Goal: Transaction & Acquisition: Book appointment/travel/reservation

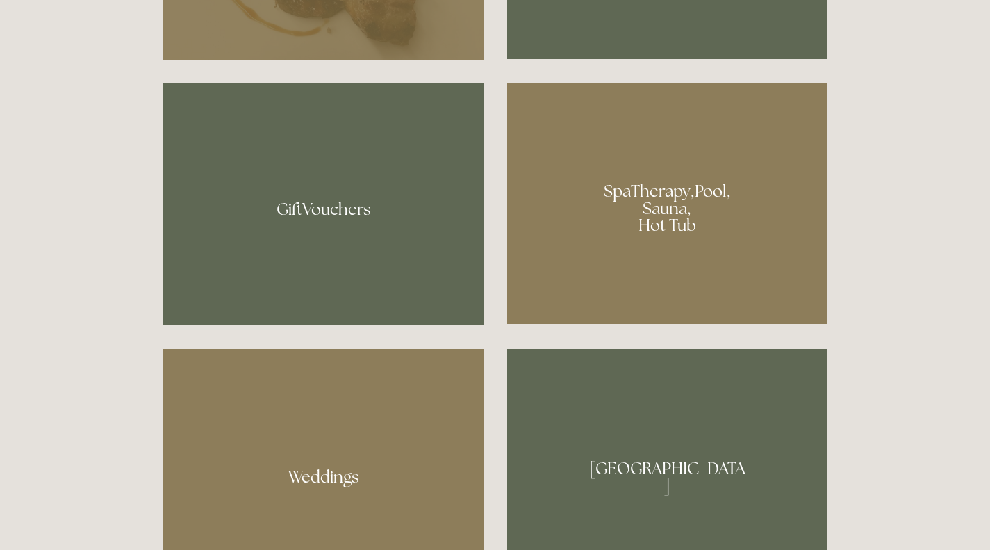
scroll to position [1063, 0]
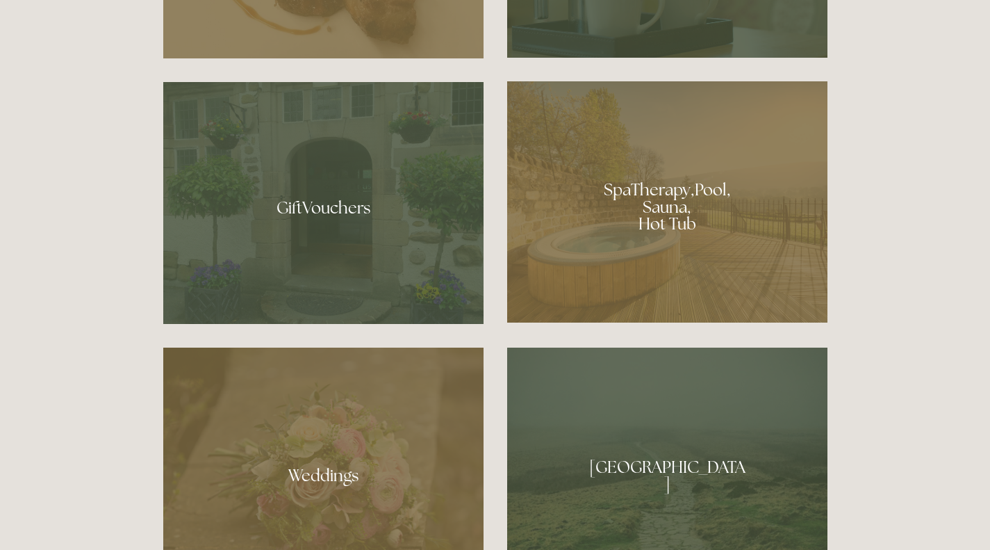
click at [759, 252] on div at bounding box center [667, 201] width 320 height 241
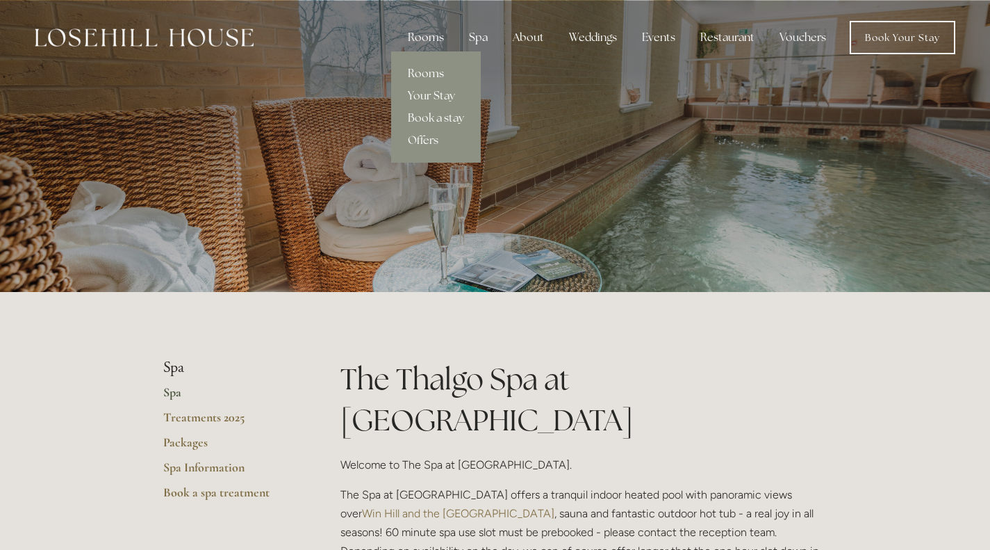
click at [436, 73] on link "Rooms" at bounding box center [436, 74] width 90 height 22
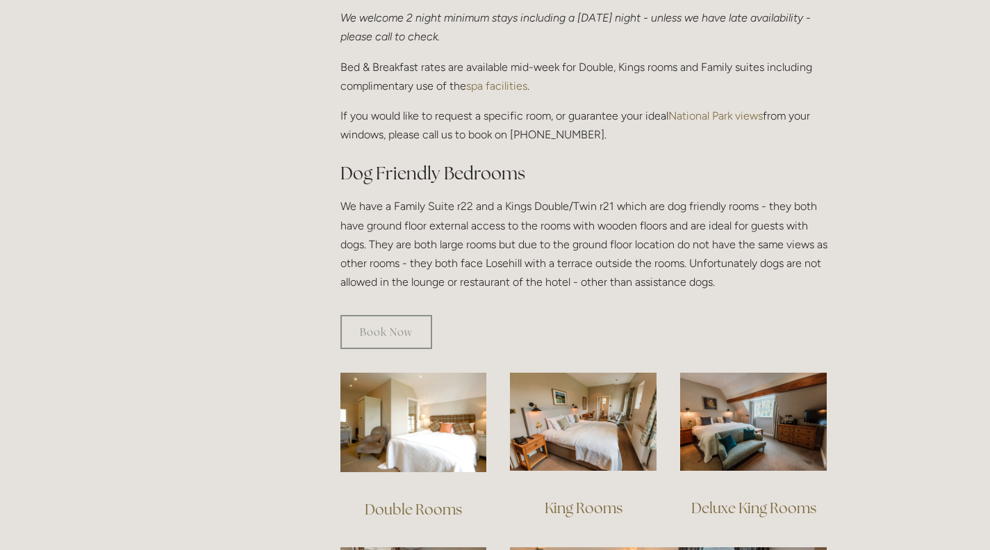
scroll to position [650, 0]
click at [396, 314] on link "Book Now" at bounding box center [386, 331] width 92 height 34
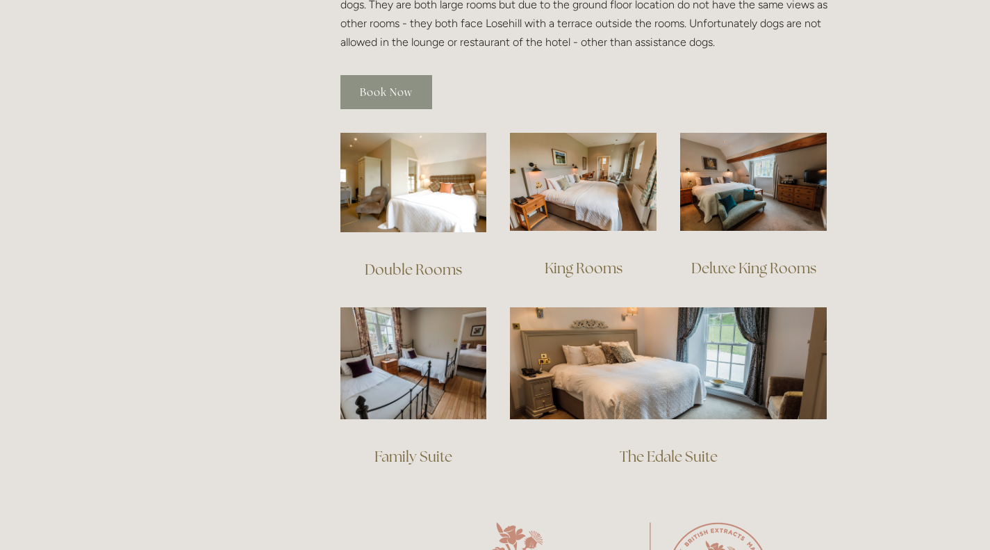
scroll to position [886, 0]
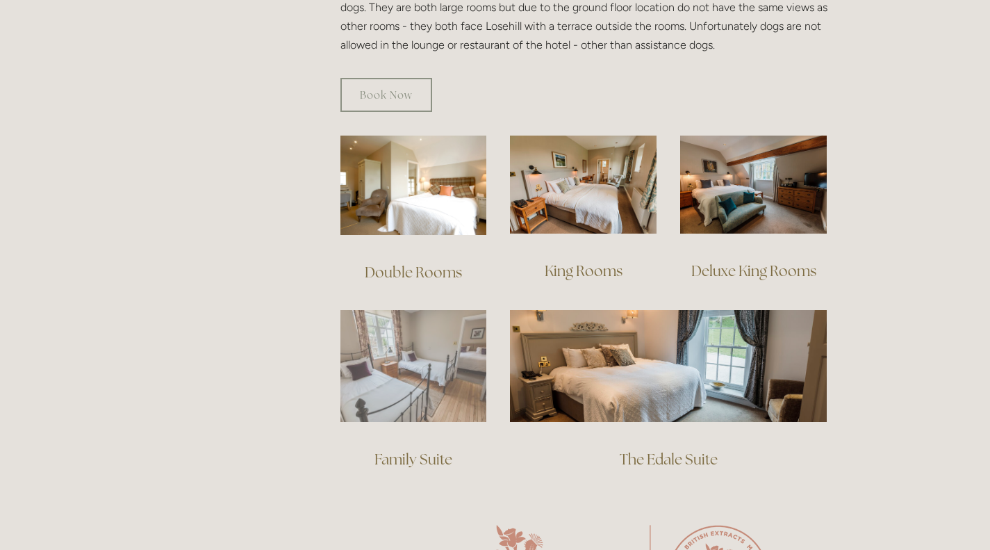
click at [427, 370] on img at bounding box center [413, 366] width 147 height 112
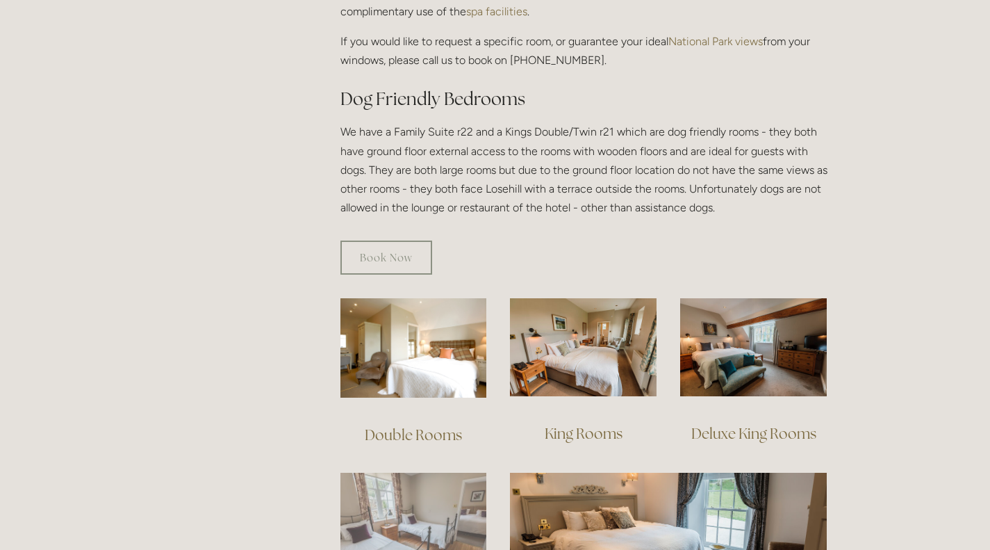
scroll to position [723, 0]
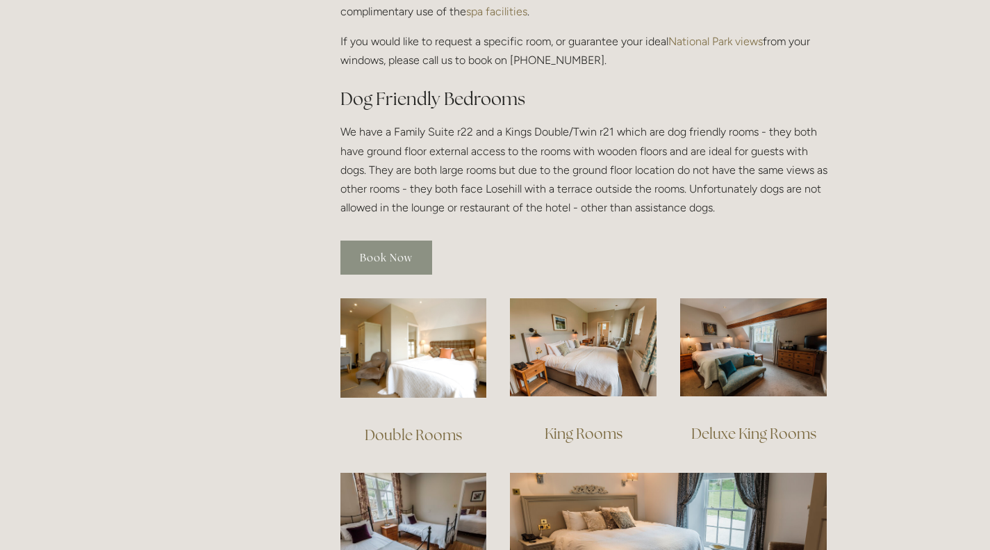
click at [390, 245] on link "Book Now" at bounding box center [386, 257] width 92 height 34
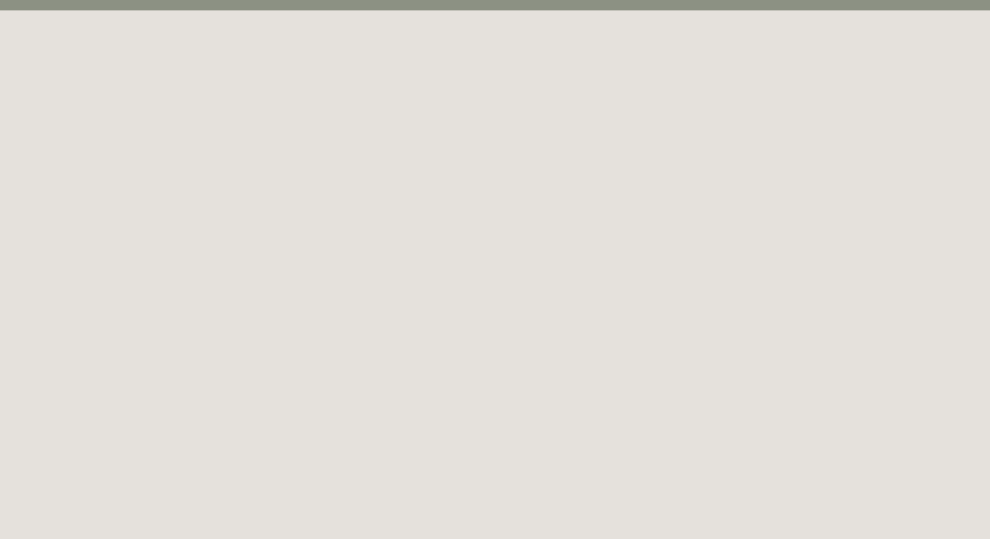
scroll to position [76, 0]
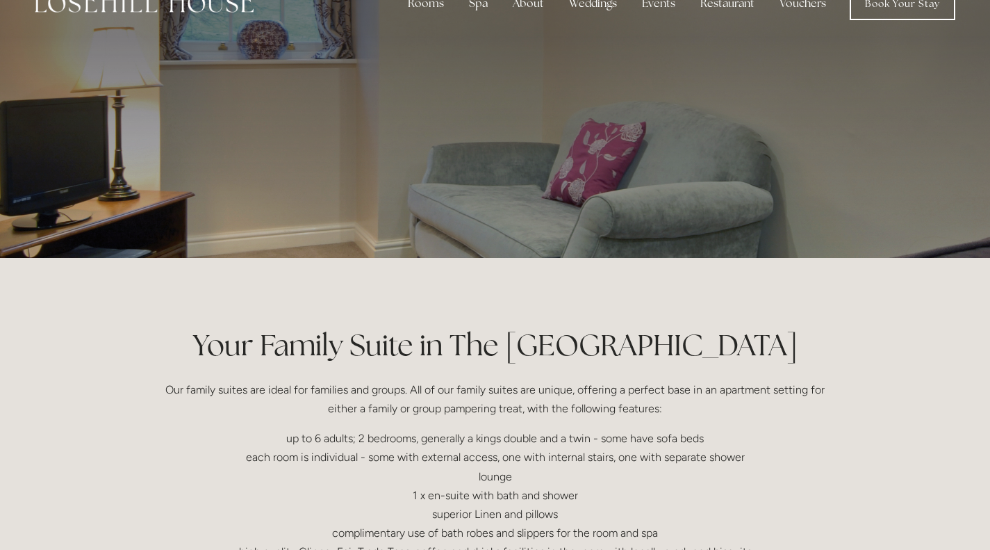
scroll to position [34, 0]
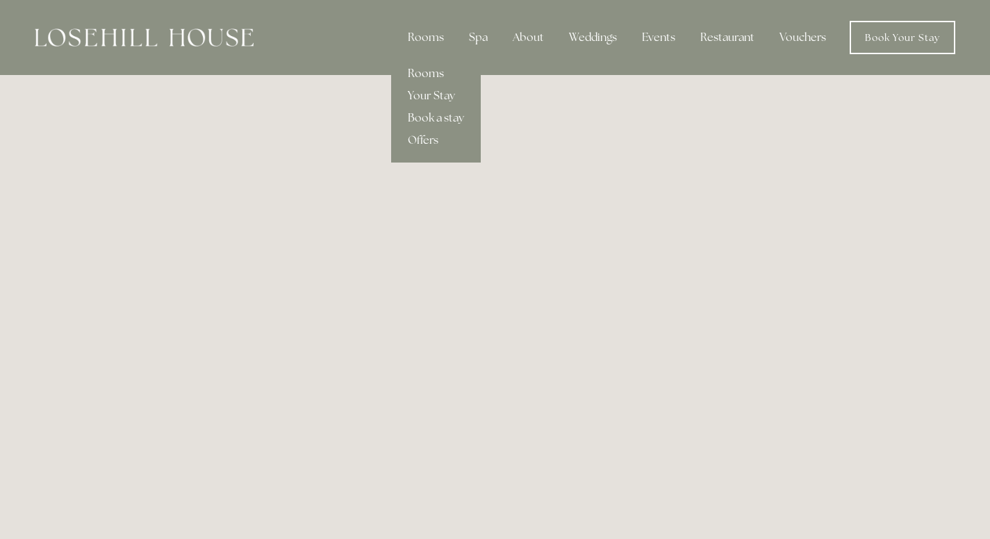
click at [431, 69] on link "Rooms" at bounding box center [436, 74] width 90 height 22
click at [425, 67] on link "Rooms" at bounding box center [436, 74] width 90 height 22
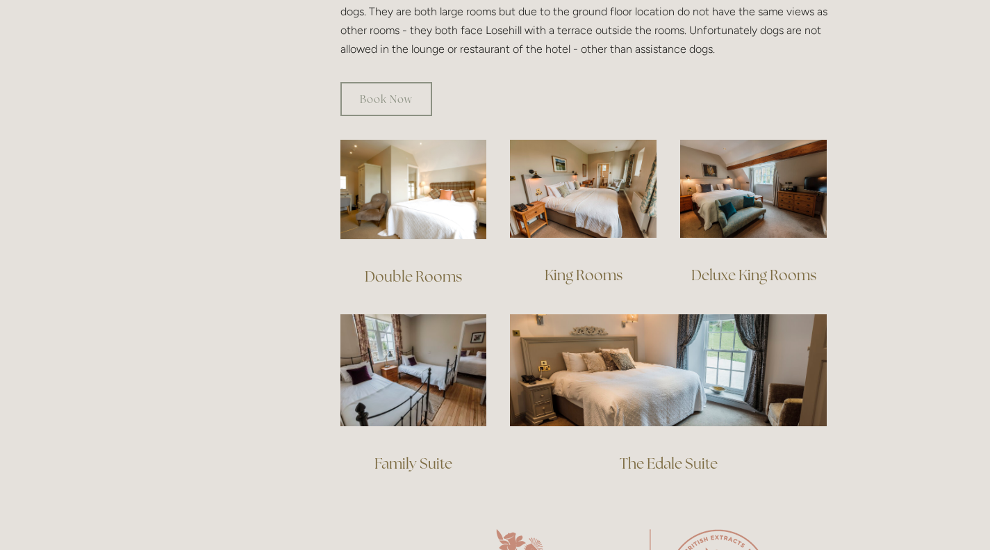
scroll to position [887, 0]
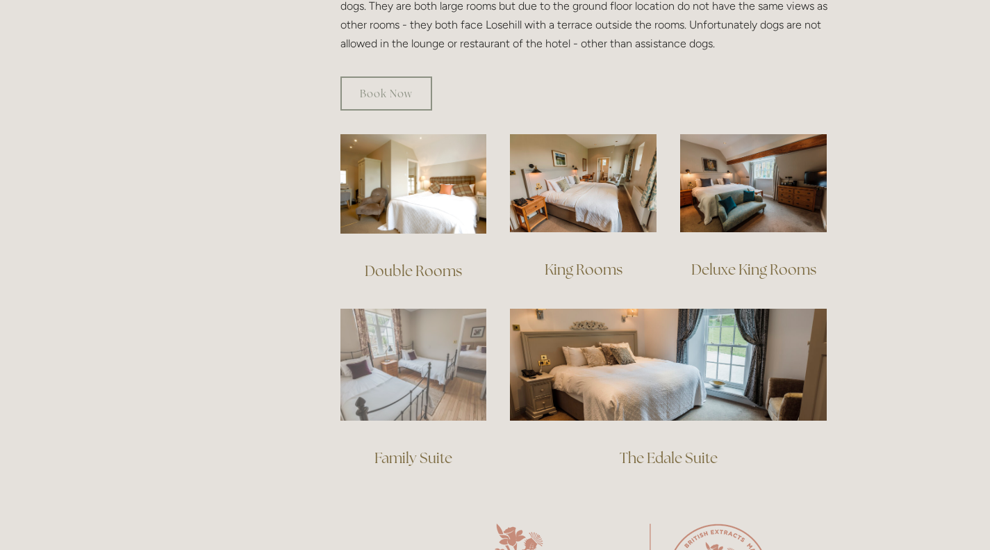
click at [422, 372] on img at bounding box center [413, 365] width 147 height 112
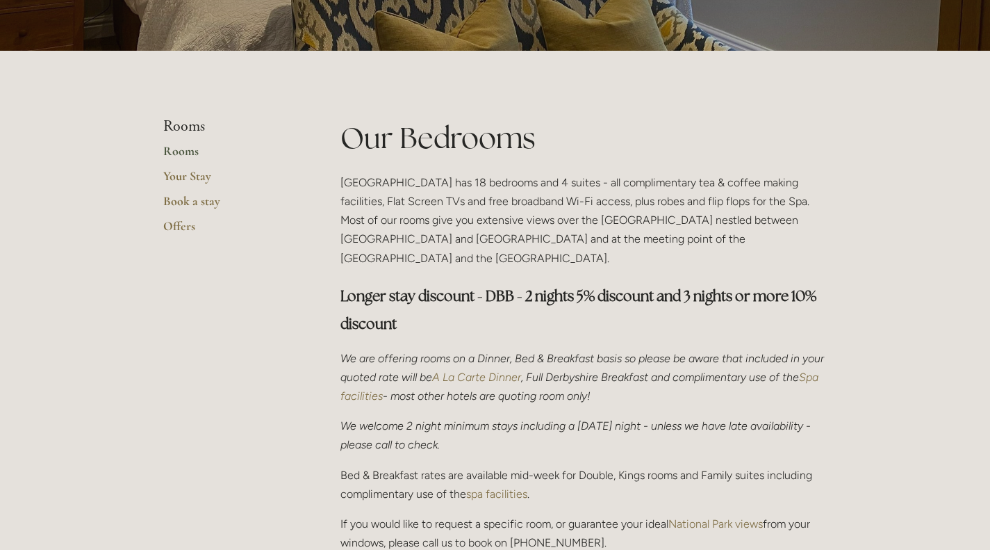
scroll to position [236, 0]
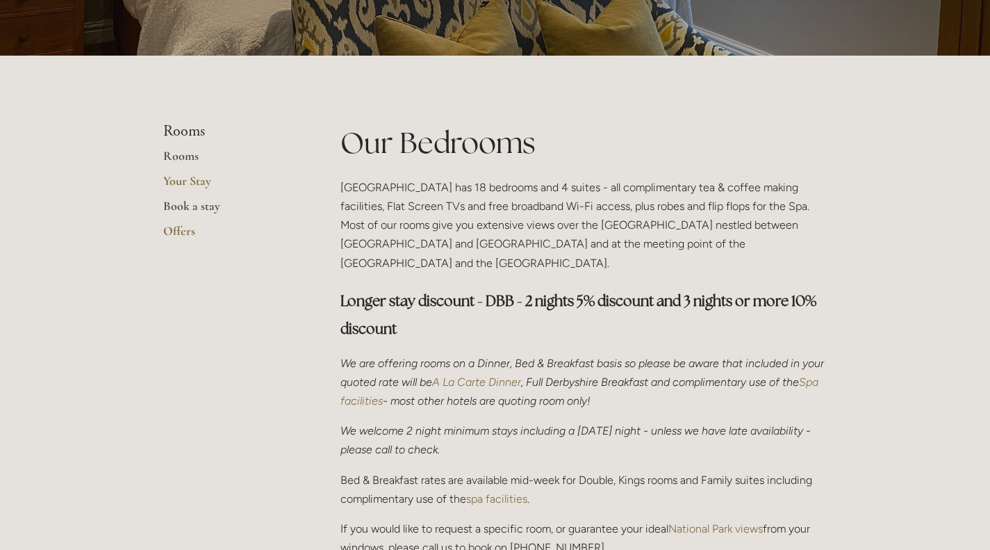
click at [207, 206] on link "Book a stay" at bounding box center [229, 210] width 133 height 25
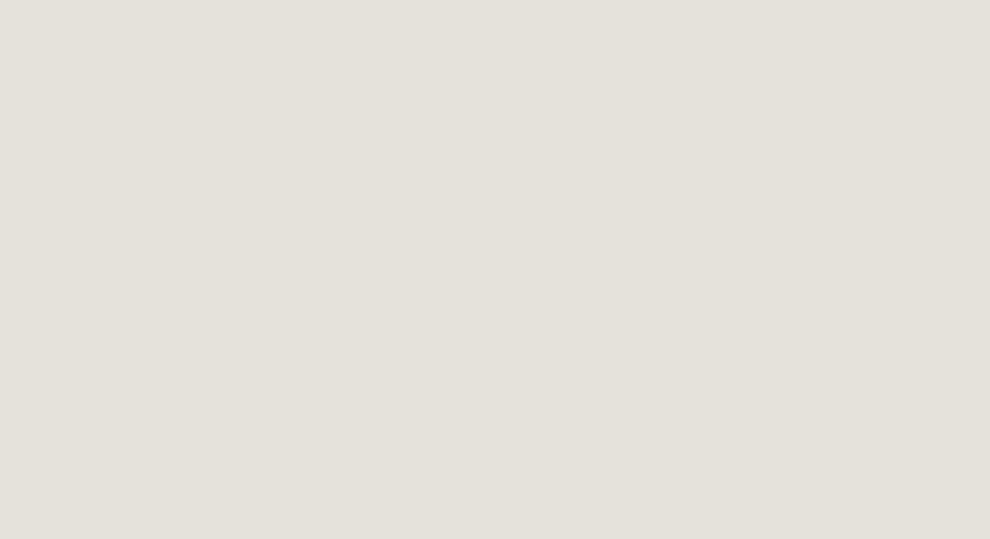
scroll to position [2472, 0]
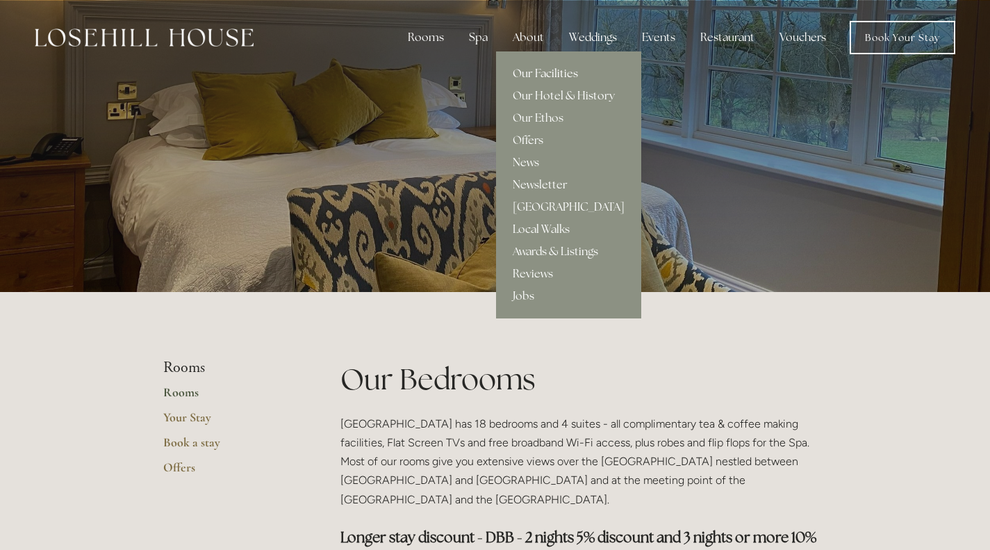
click at [552, 69] on link "Our Facilities" at bounding box center [568, 74] width 145 height 22
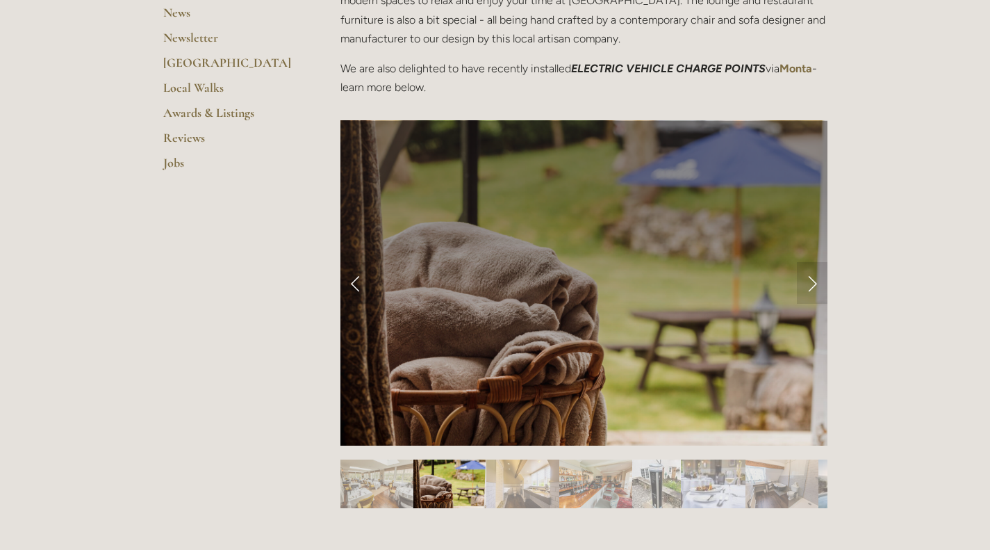
scroll to position [488, 0]
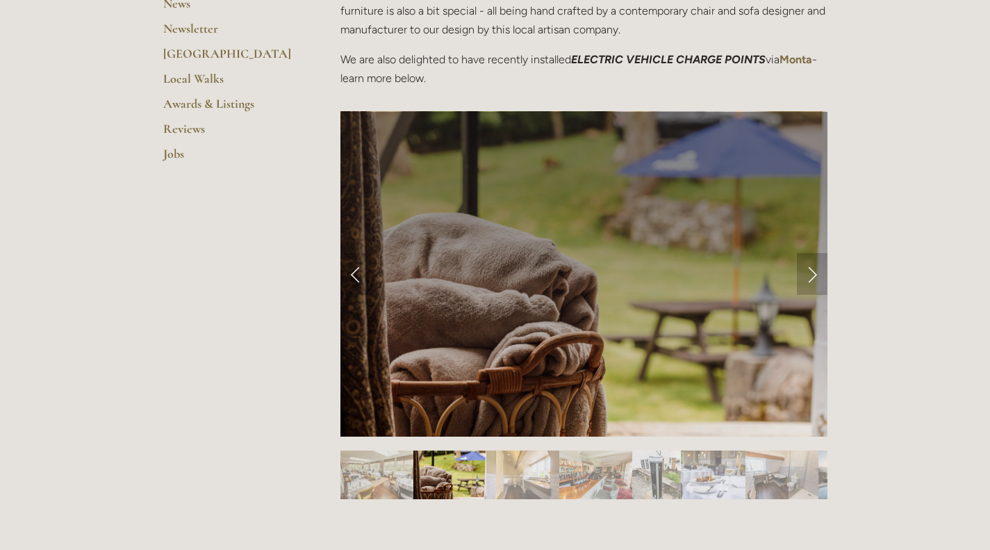
click at [813, 273] on link "Next Slide" at bounding box center [812, 274] width 31 height 42
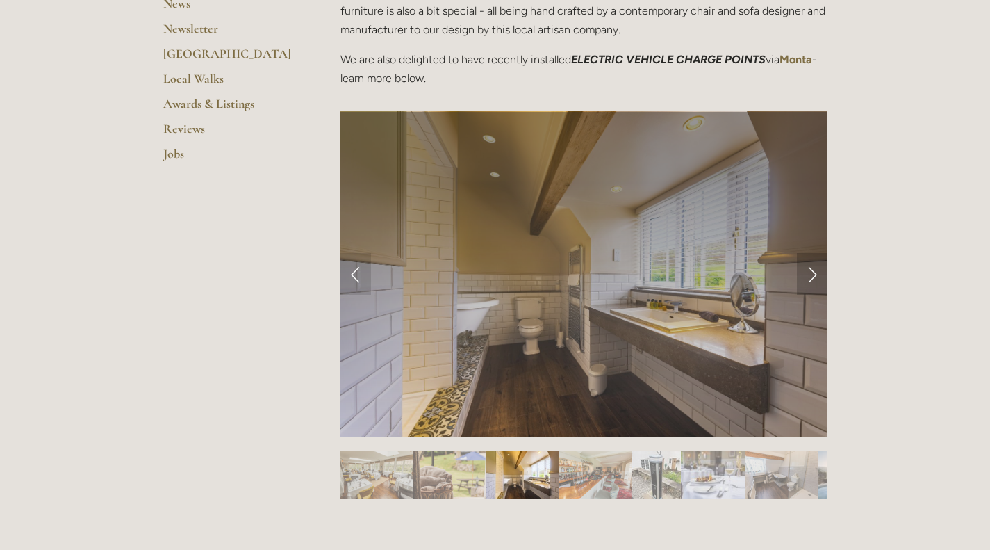
click at [816, 274] on link "Next Slide" at bounding box center [812, 274] width 31 height 42
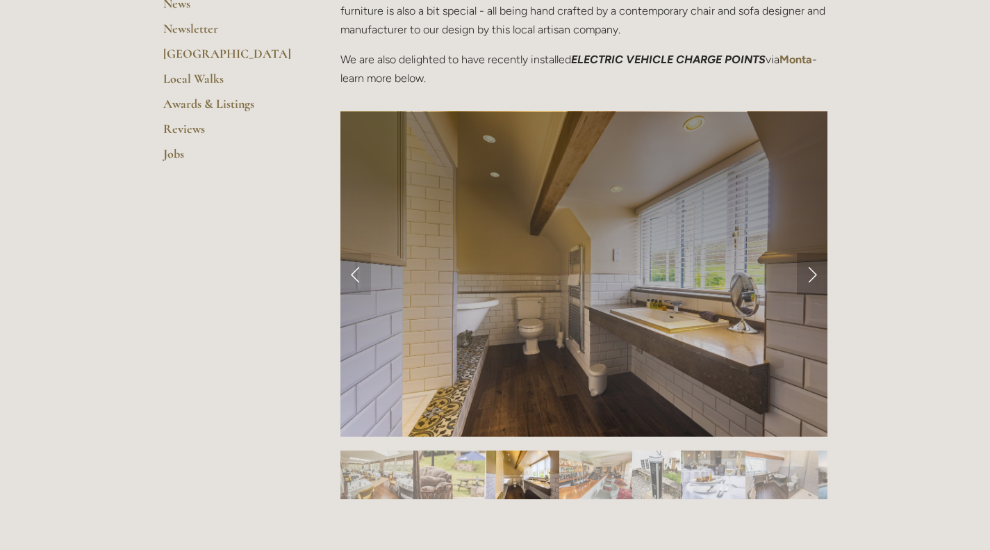
click at [797, 279] on link "Next Slide" at bounding box center [812, 274] width 31 height 42
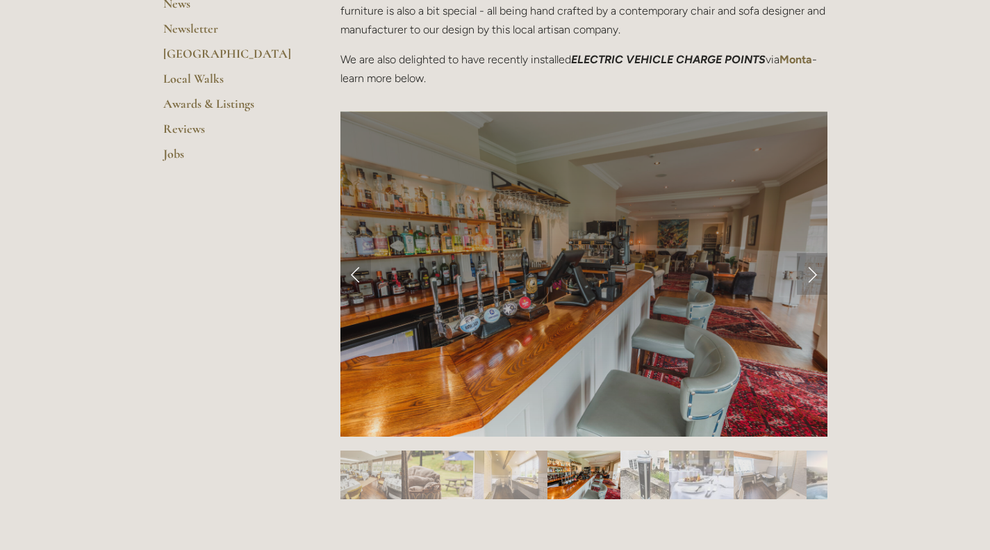
click at [810, 273] on link "Next Slide" at bounding box center [812, 274] width 31 height 42
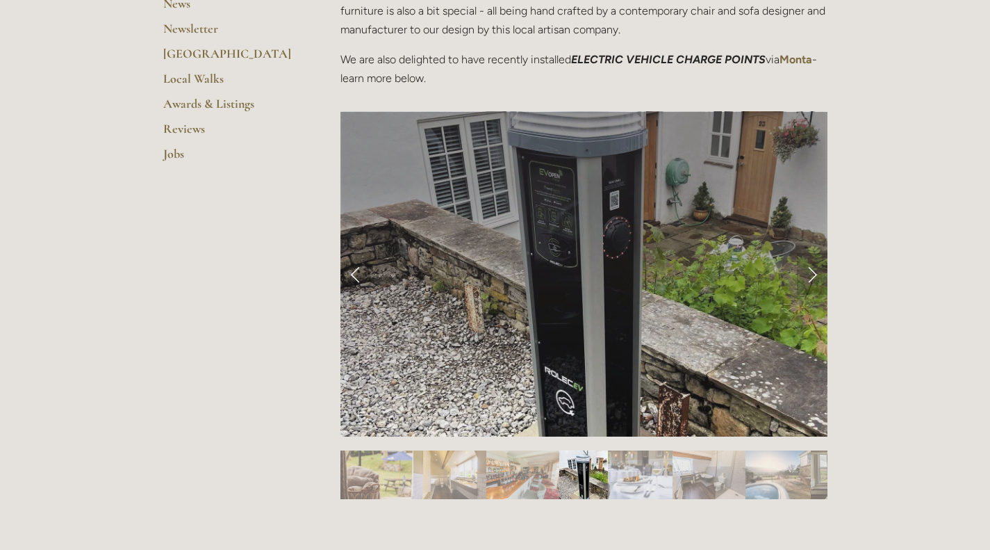
click at [803, 279] on link "Next Slide" at bounding box center [812, 274] width 31 height 42
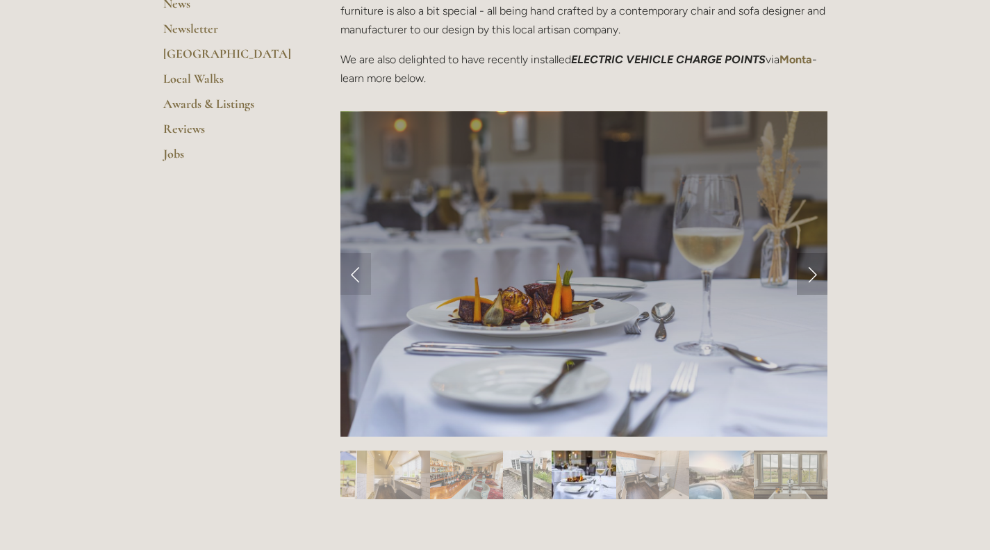
click at [799, 282] on link "Next Slide" at bounding box center [812, 274] width 31 height 42
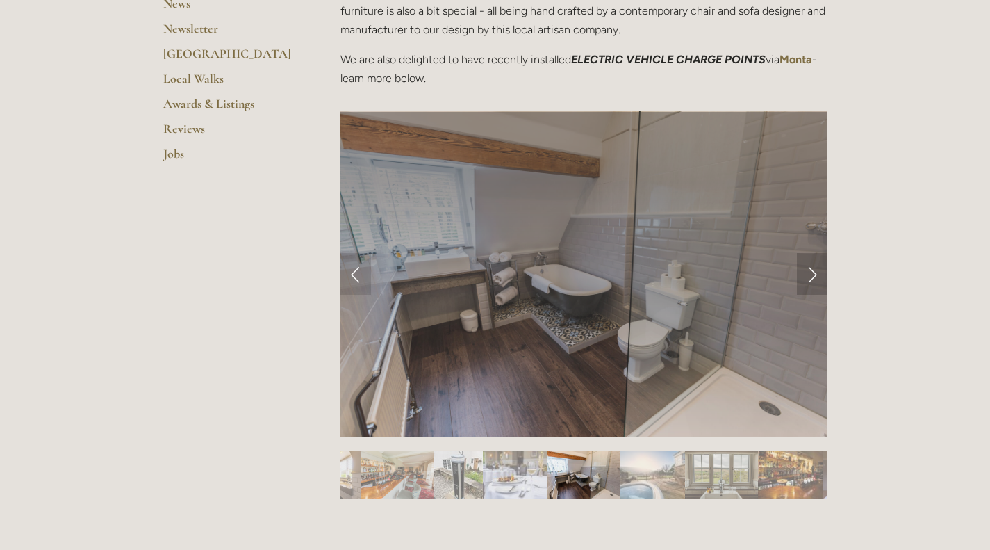
click at [807, 284] on link "Next Slide" at bounding box center [812, 274] width 31 height 42
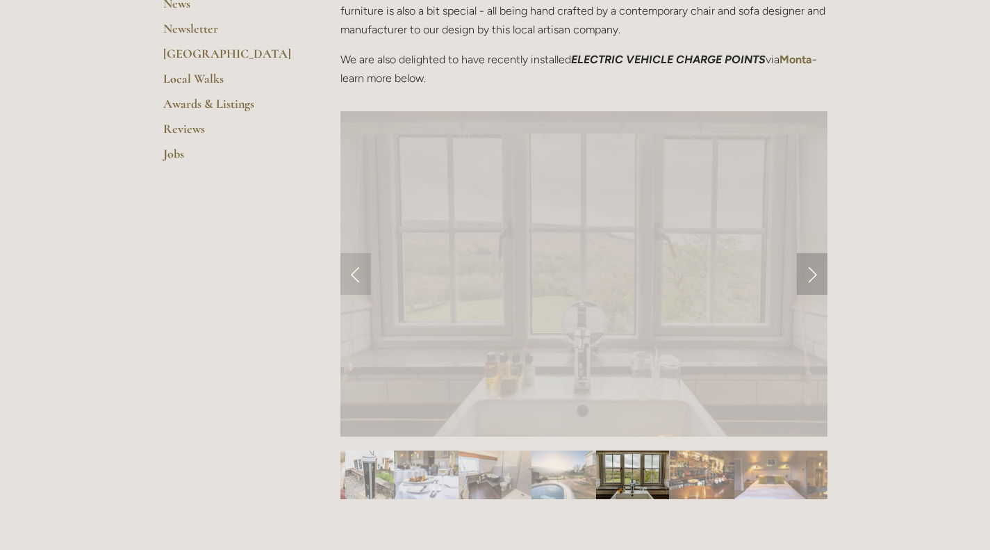
click at [805, 282] on link "Next Slide" at bounding box center [812, 274] width 31 height 42
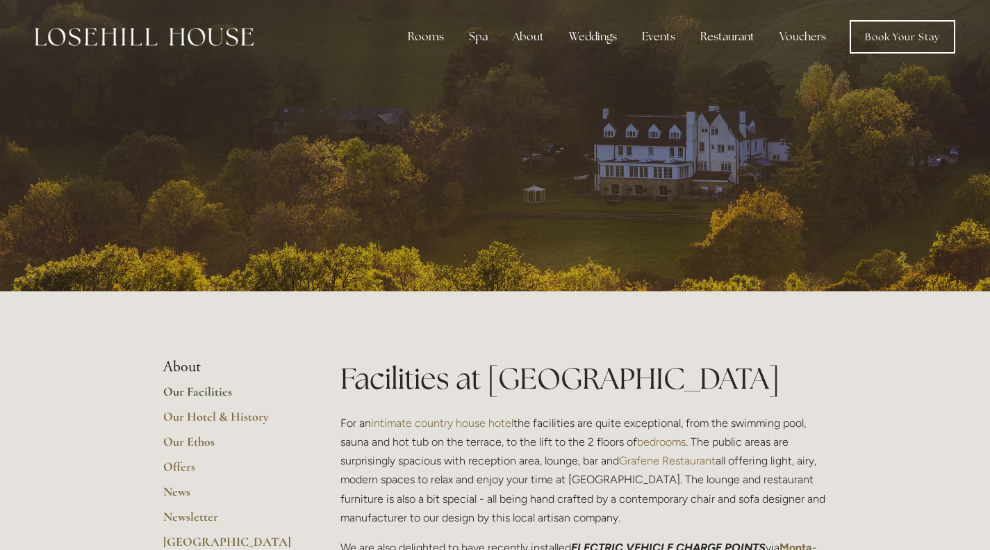
scroll to position [5, 0]
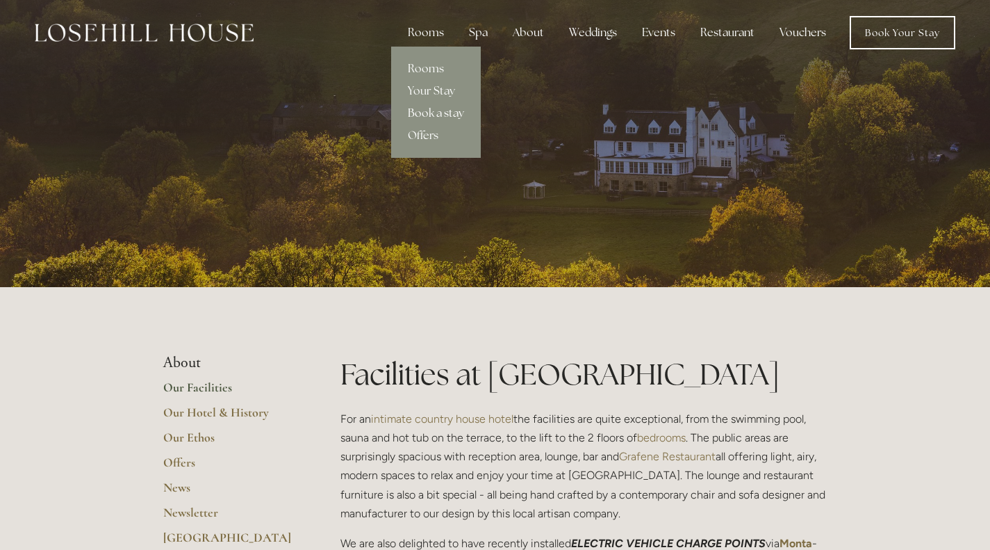
click at [425, 117] on link "Book a stay" at bounding box center [436, 113] width 90 height 22
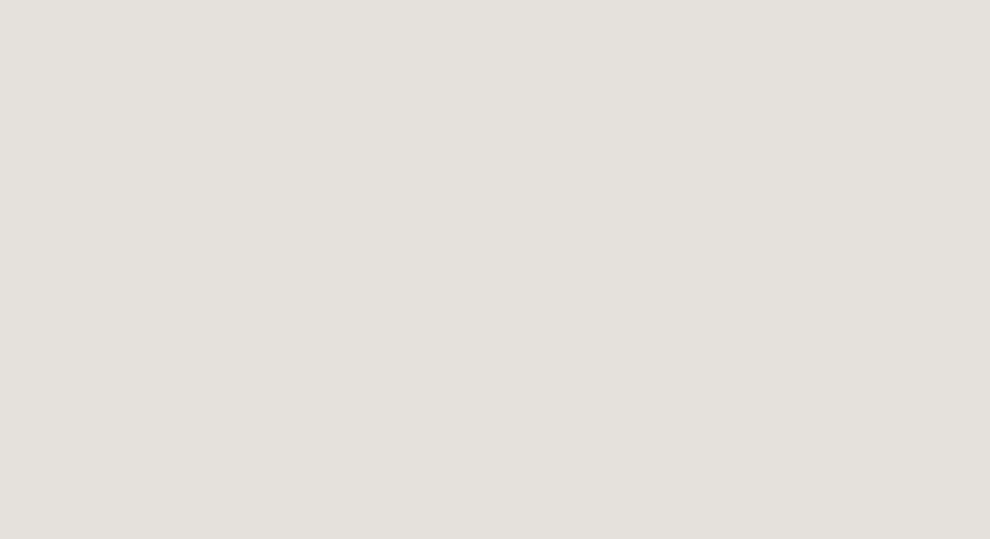
scroll to position [942, 0]
